Goal: Find specific page/section: Find specific page/section

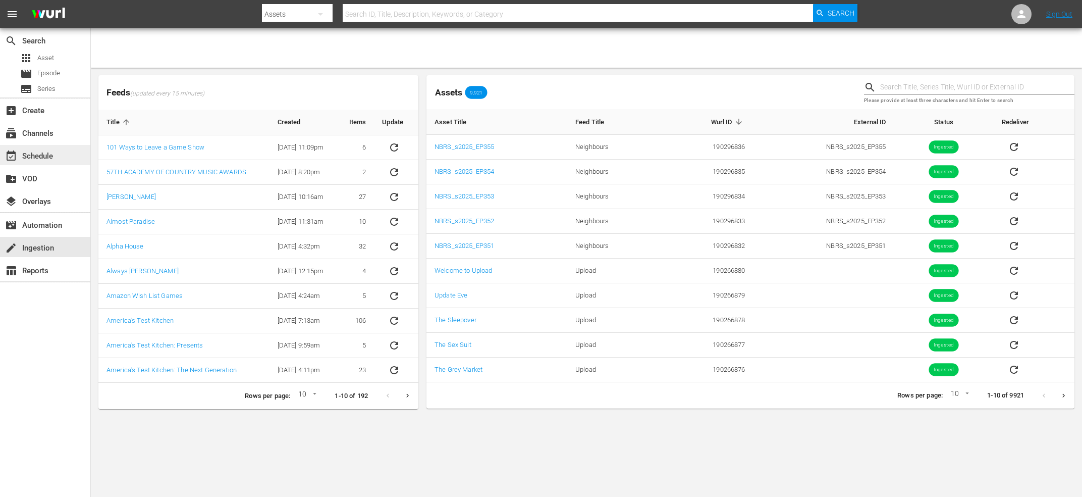
click at [27, 146] on div "event_available Schedule" at bounding box center [45, 155] width 90 height 20
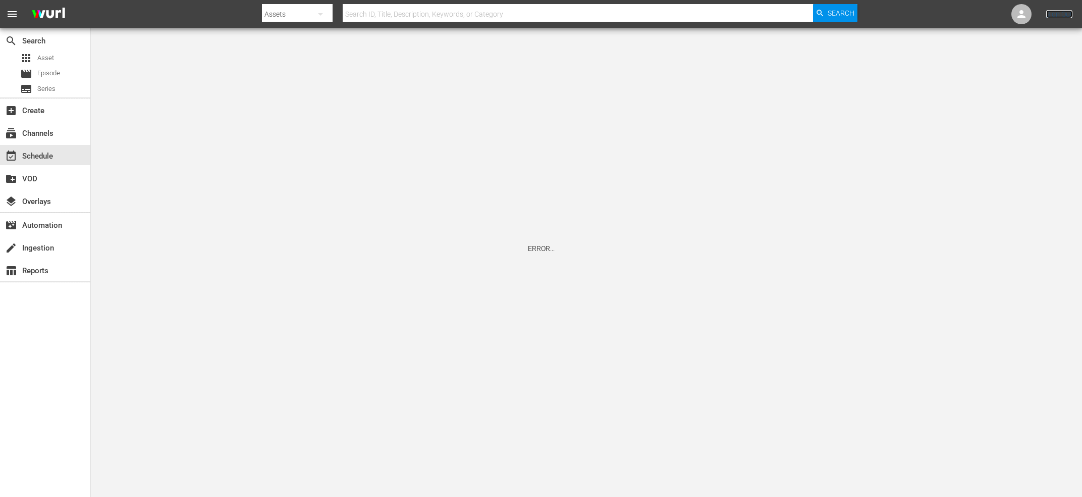
click at [1056, 18] on link "Sign Out" at bounding box center [1059, 14] width 26 height 8
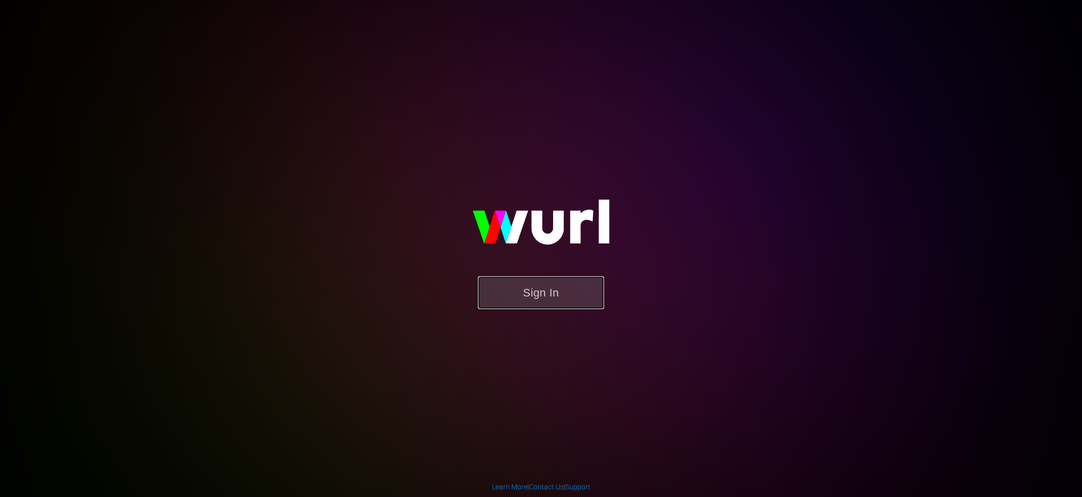
click at [556, 293] on button "Sign In" at bounding box center [541, 292] width 126 height 33
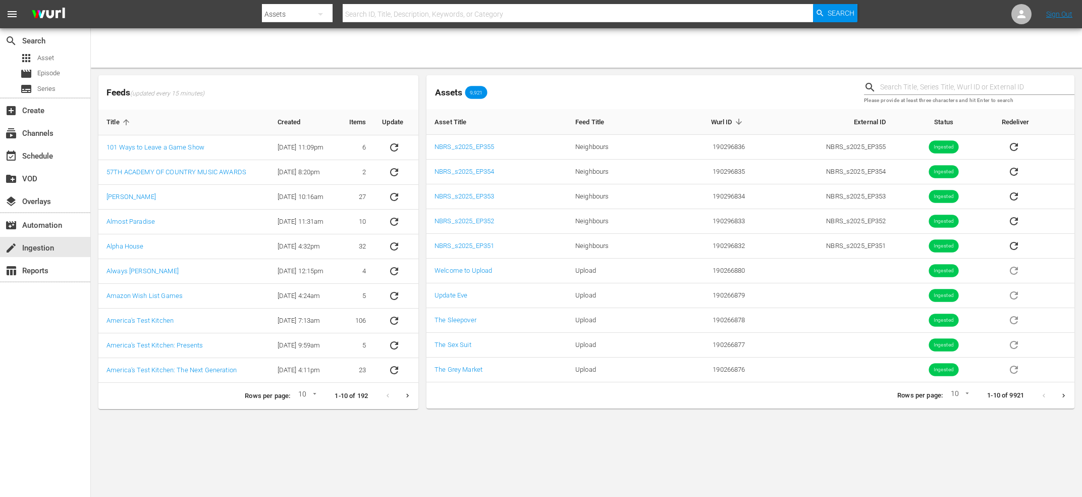
click at [26, 369] on div "search Search apps Asset movie Episode subtitles Series add_box Create subscrip…" at bounding box center [45, 276] width 91 height 497
click at [1026, 448] on body "menu Search By Assets Search ID, Title, Description, Keywords, or Category Sear…" at bounding box center [541, 248] width 1082 height 497
click at [32, 473] on div "search Search apps Asset movie Episode subtitles Series add_box Create subscrip…" at bounding box center [45, 276] width 91 height 497
click at [64, 436] on div "search Search apps Asset movie Episode subtitles Series add_box Create subscrip…" at bounding box center [45, 276] width 91 height 497
